Goal: Task Accomplishment & Management: Complete application form

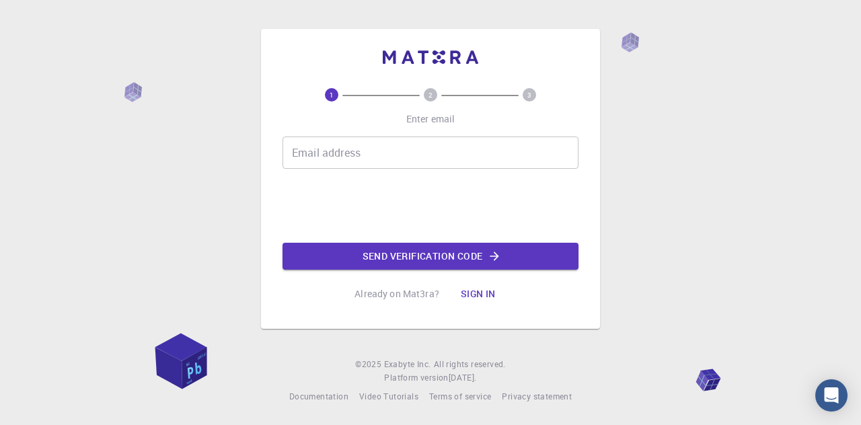
click at [361, 145] on input "Email address" at bounding box center [431, 153] width 296 height 32
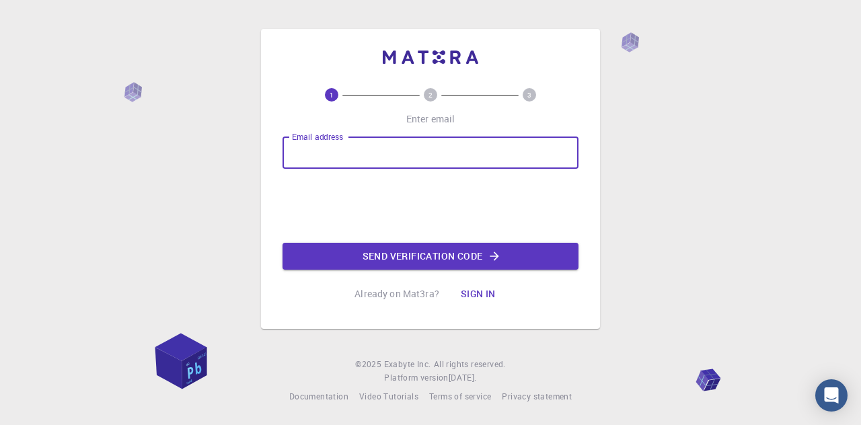
type input "[PERSON_NAME][EMAIL_ADDRESS][PERSON_NAME][DOMAIN_NAME]"
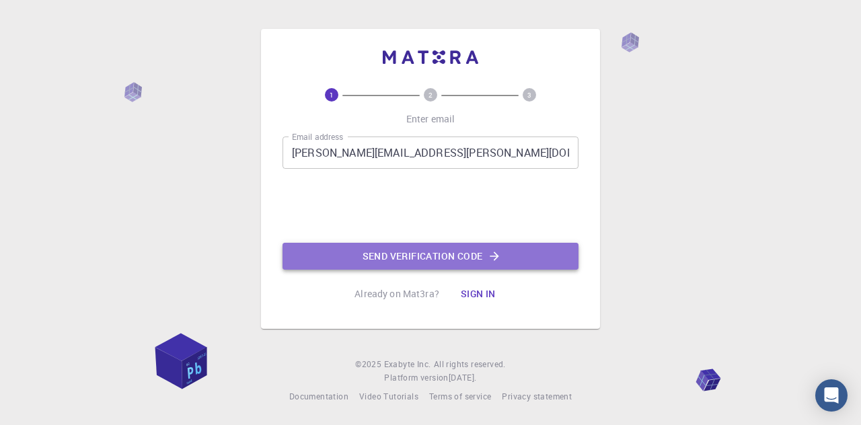
click at [380, 251] on button "Send verification code" at bounding box center [431, 256] width 296 height 27
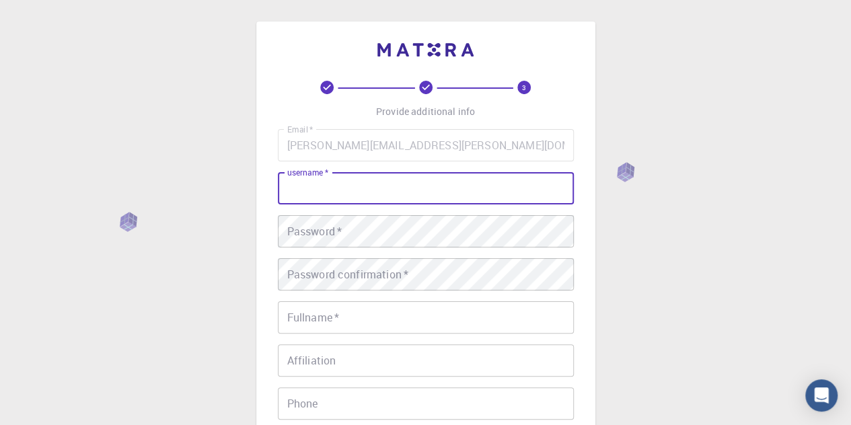
click at [328, 190] on input "username   *" at bounding box center [426, 188] width 296 height 32
type input "bobcsitilda"
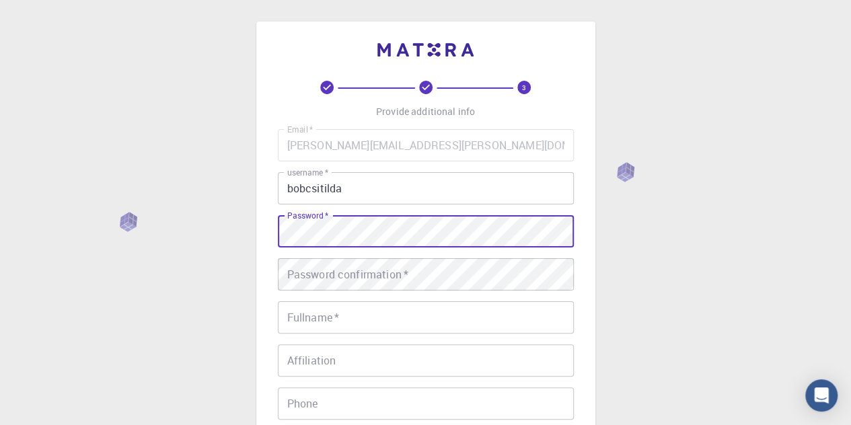
click at [270, 231] on div "3 Provide additional info Email   * [PERSON_NAME][EMAIL_ADDRESS][PERSON_NAME][D…" at bounding box center [425, 309] width 339 height 575
click at [257, 229] on div "3 Provide additional info Email   * [PERSON_NAME][EMAIL_ADDRESS][PERSON_NAME][D…" at bounding box center [425, 309] width 339 height 575
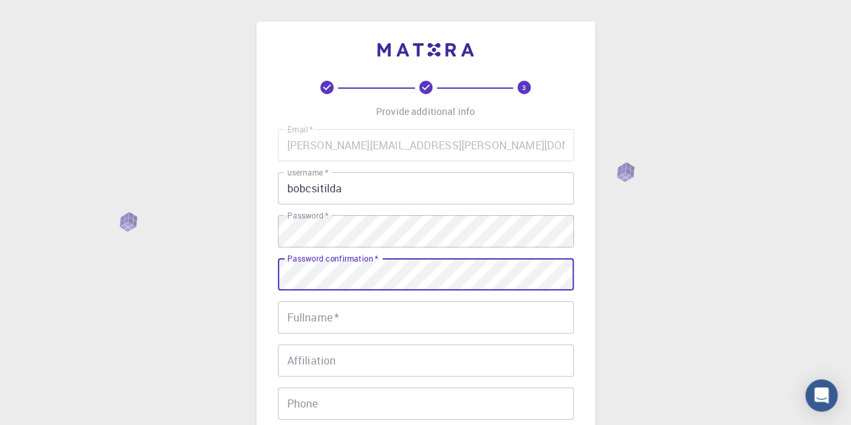
click at [319, 313] on input "Fullname   *" at bounding box center [426, 317] width 296 height 32
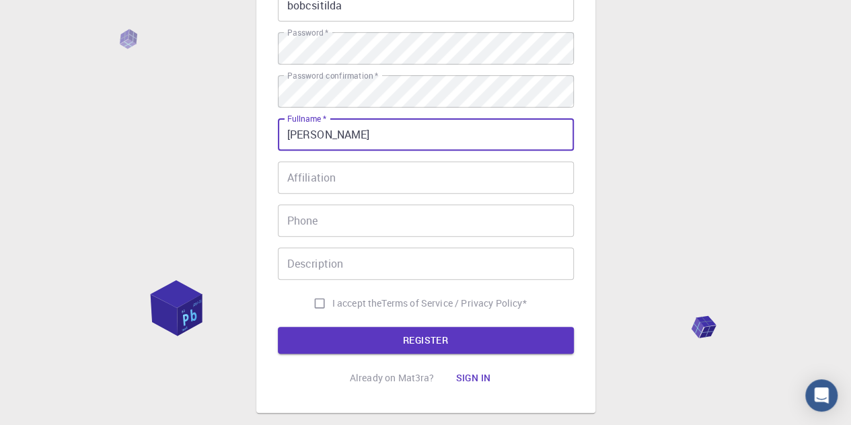
scroll to position [185, 0]
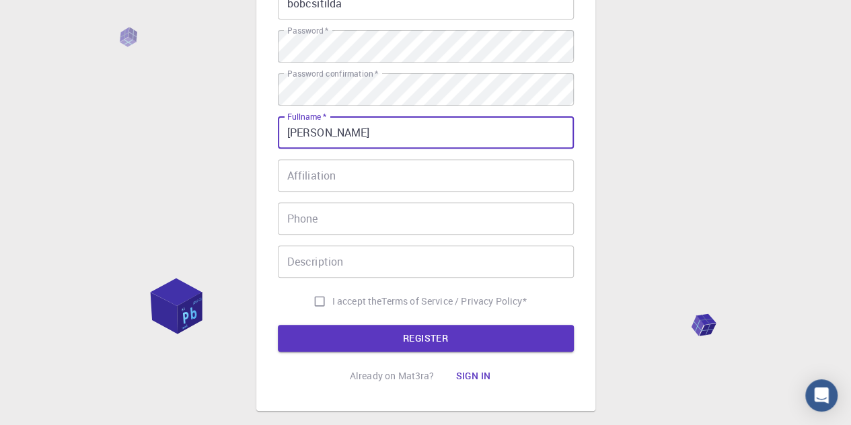
type input "[PERSON_NAME]"
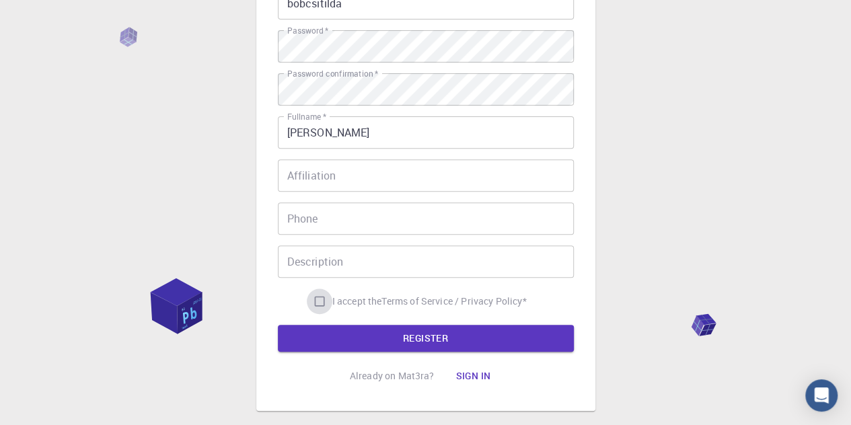
click at [322, 306] on input "I accept the Terms of Service / Privacy Policy *" at bounding box center [320, 302] width 26 height 26
checkbox input "true"
click at [315, 336] on button "REGISTER" at bounding box center [426, 338] width 296 height 27
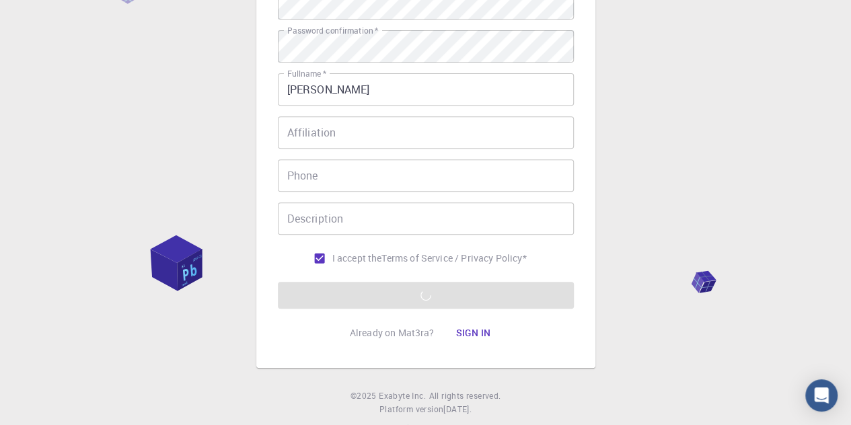
scroll to position [229, 0]
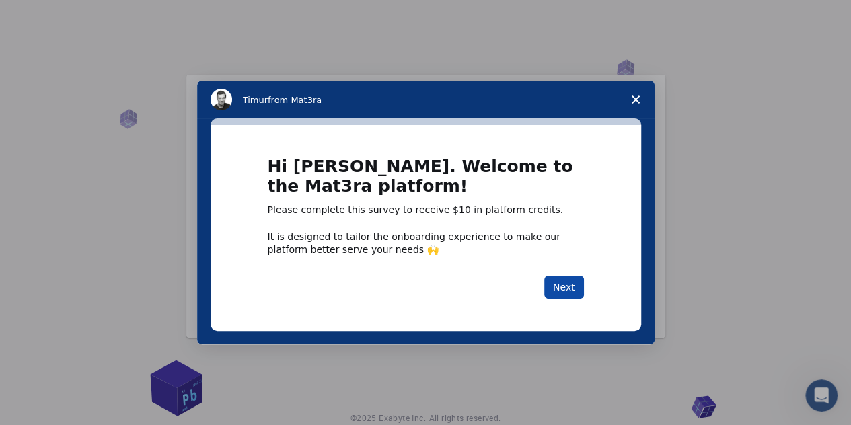
click at [563, 289] on button "Next" at bounding box center [564, 287] width 40 height 23
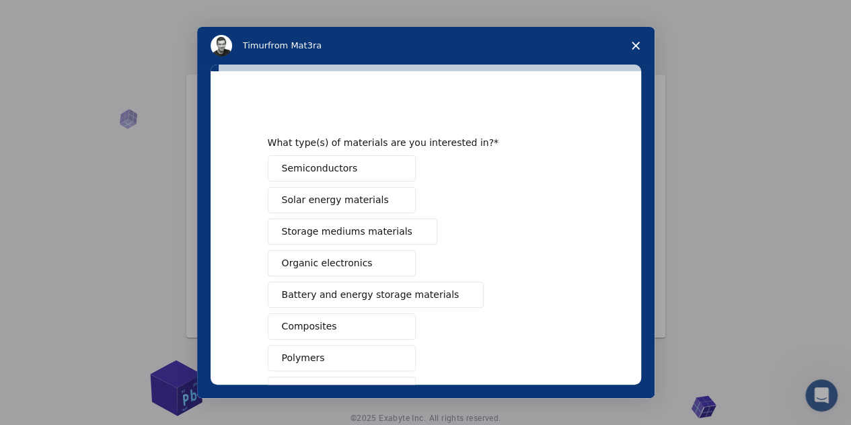
scroll to position [219, 0]
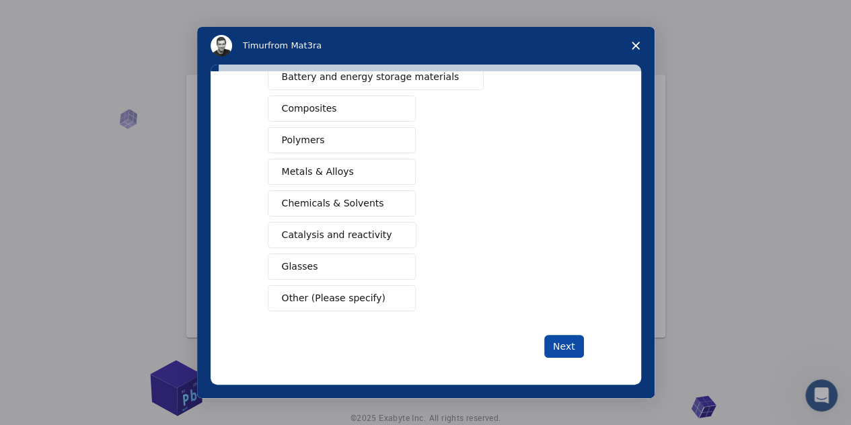
click at [558, 341] on button "Next" at bounding box center [564, 346] width 40 height 23
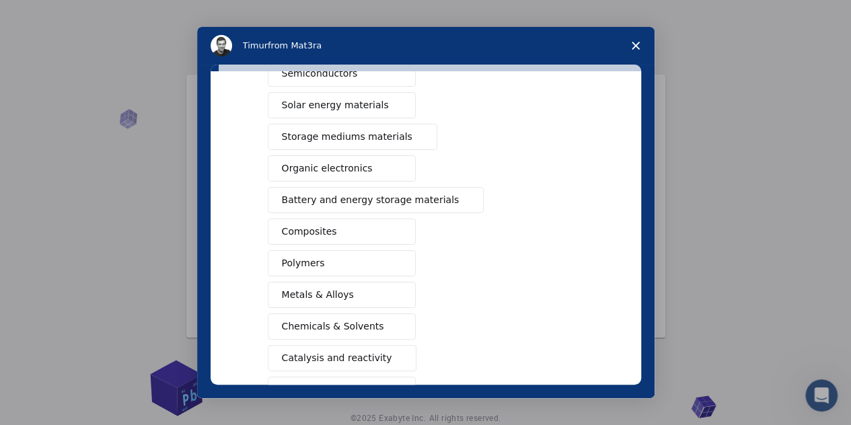
scroll to position [234, 0]
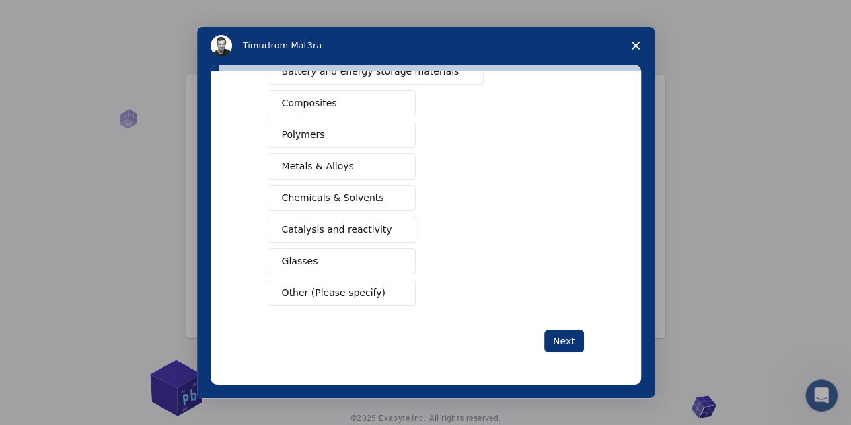
click at [332, 294] on span "Other (Please specify)" at bounding box center [334, 293] width 104 height 14
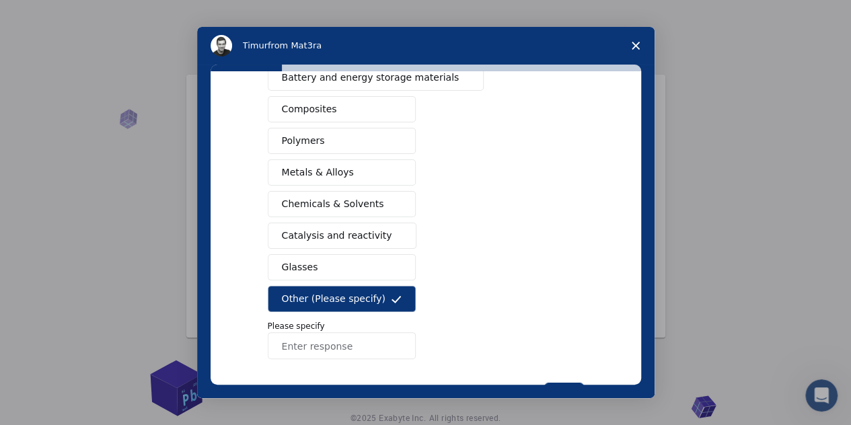
click at [346, 293] on span "Other (Please specify)" at bounding box center [334, 299] width 104 height 14
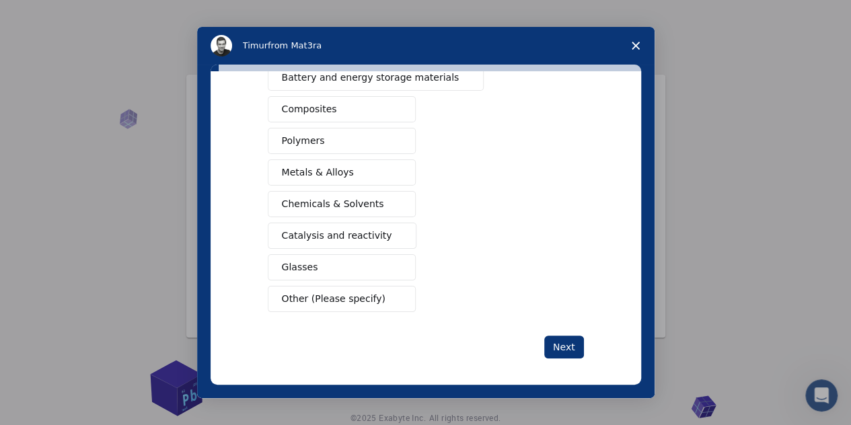
scroll to position [0, 0]
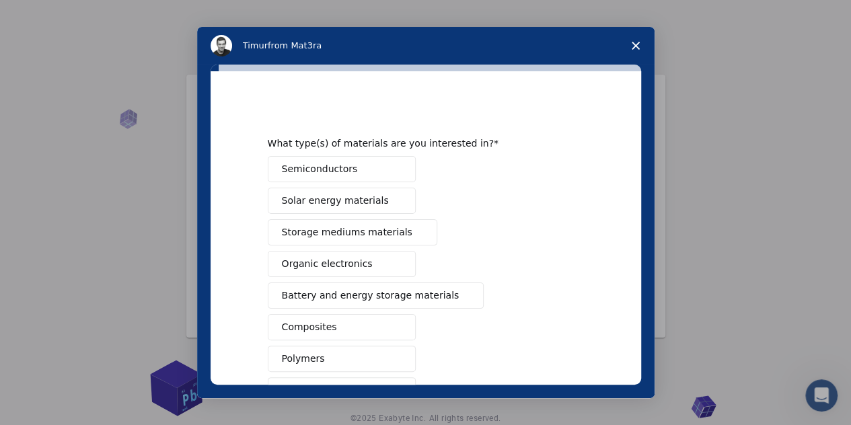
click at [292, 263] on span "Organic electronics" at bounding box center [327, 264] width 91 height 14
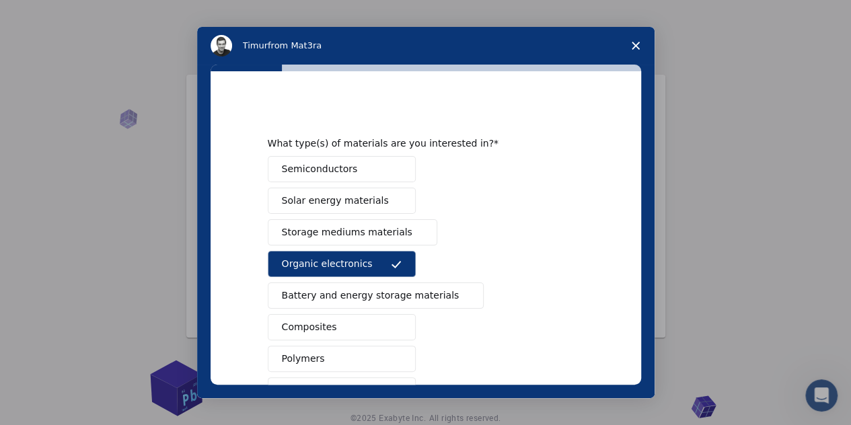
scroll to position [219, 0]
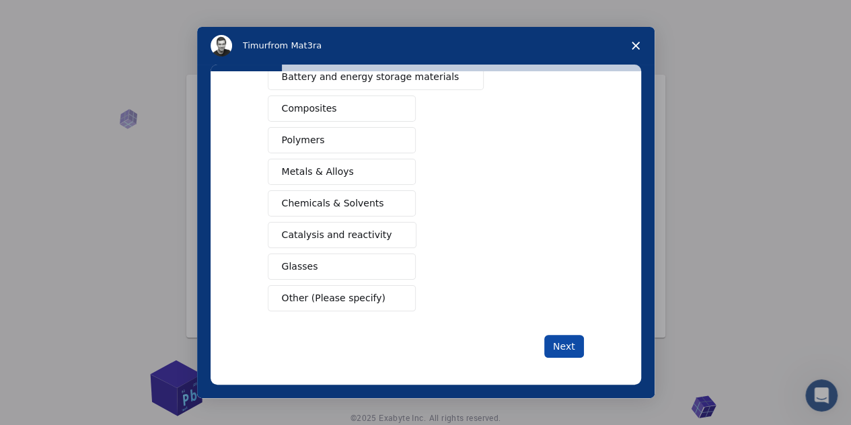
click at [560, 344] on button "Next" at bounding box center [564, 346] width 40 height 23
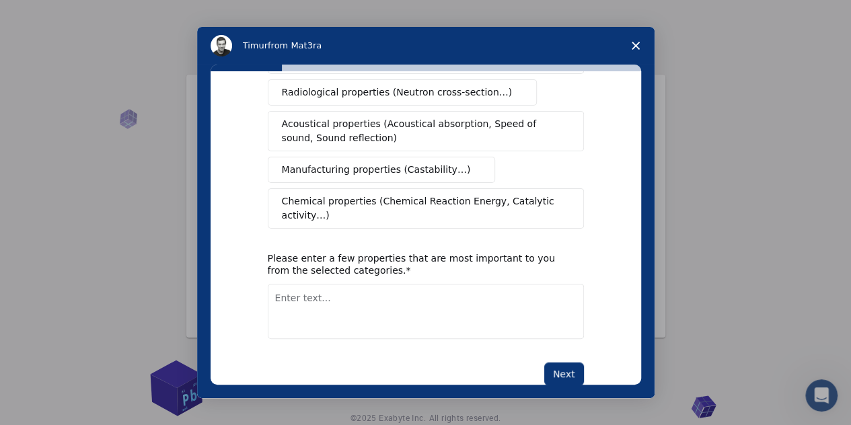
scroll to position [0, 0]
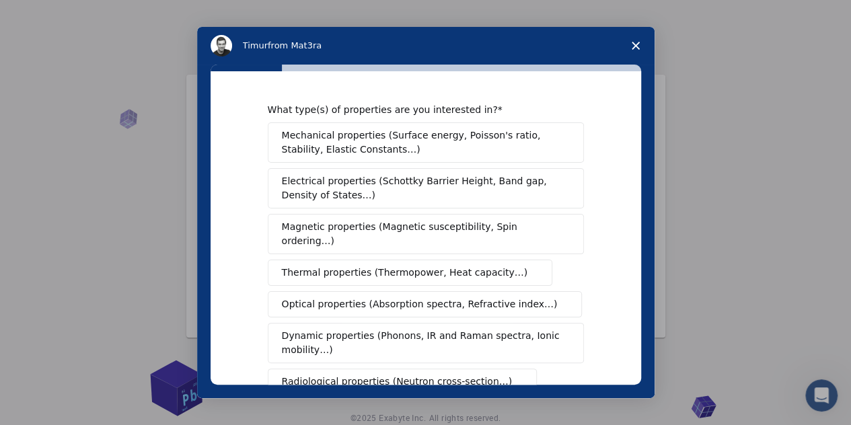
click at [530, 142] on span "Mechanical properties (Surface energy, Poisson's ratio, Stability, Elastic Cons…" at bounding box center [422, 143] width 281 height 28
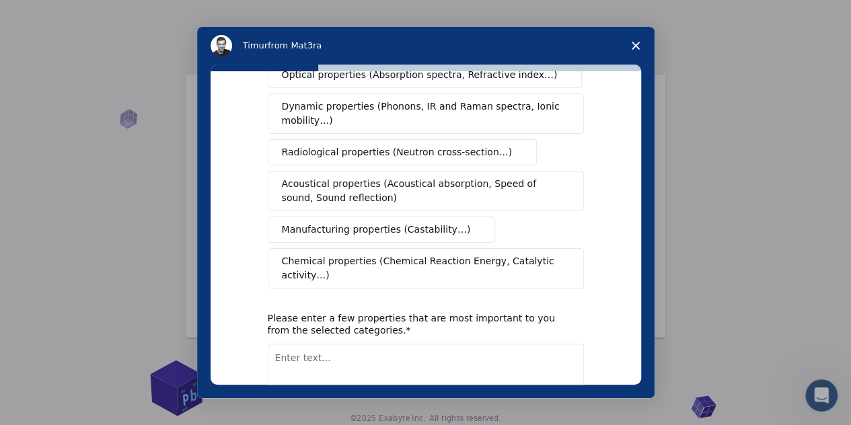
scroll to position [289, 0]
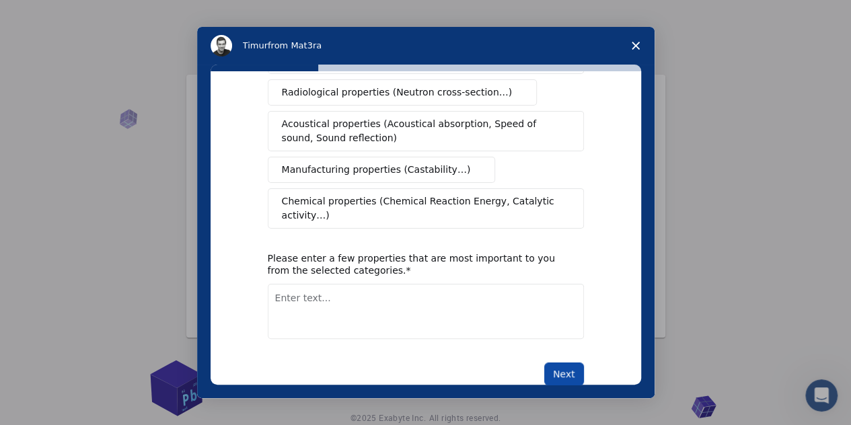
click at [548, 363] on button "Next" at bounding box center [564, 374] width 40 height 23
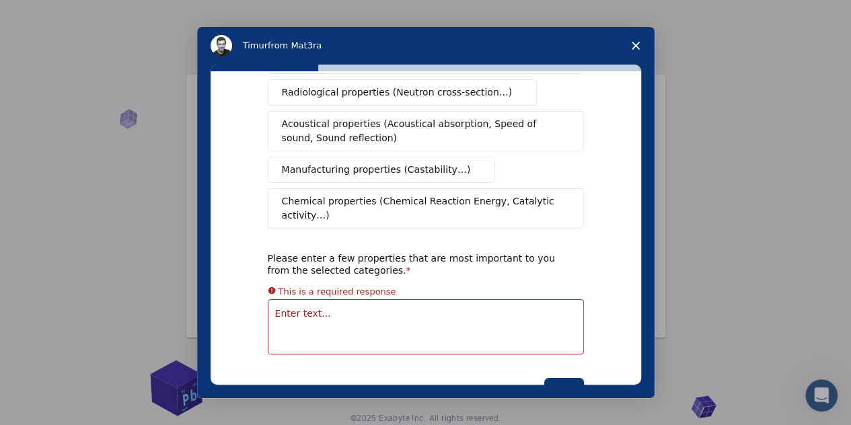
click at [404, 299] on textarea "Enter text..." at bounding box center [426, 326] width 316 height 55
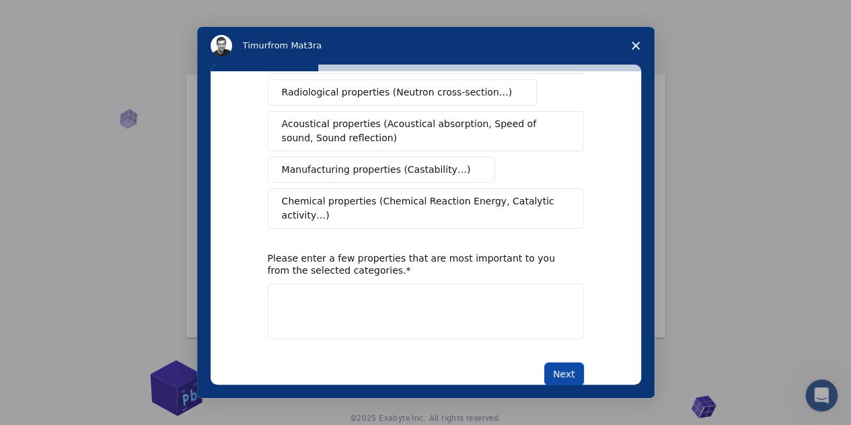
click at [571, 363] on button "Next" at bounding box center [564, 374] width 40 height 23
click at [455, 295] on textarea "Enter text..." at bounding box center [426, 311] width 316 height 55
type textarea ","
click at [564, 363] on button "Next" at bounding box center [564, 374] width 40 height 23
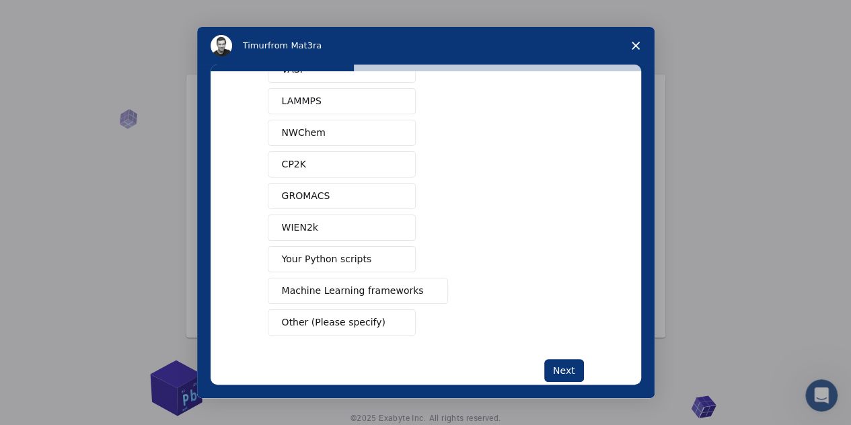
scroll to position [109, 0]
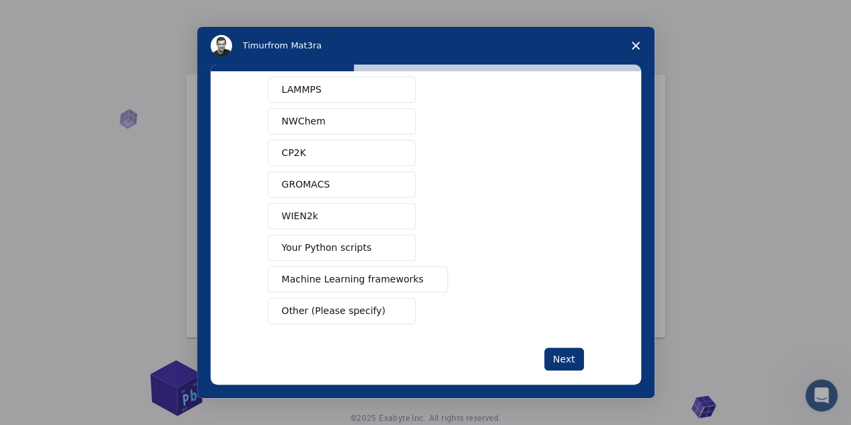
click at [365, 306] on span "Other (Please specify)" at bounding box center [334, 311] width 104 height 14
